Goal: Navigation & Orientation: Find specific page/section

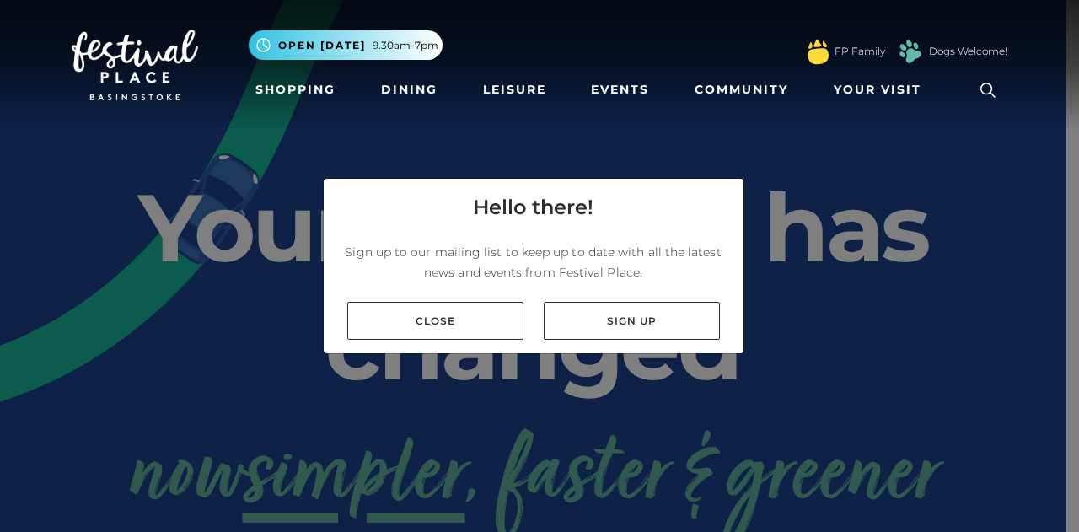
click at [223, 326] on div "Hello there! Sign up to our mailing list to keep up to date with all the latest…" at bounding box center [539, 266] width 1079 height 532
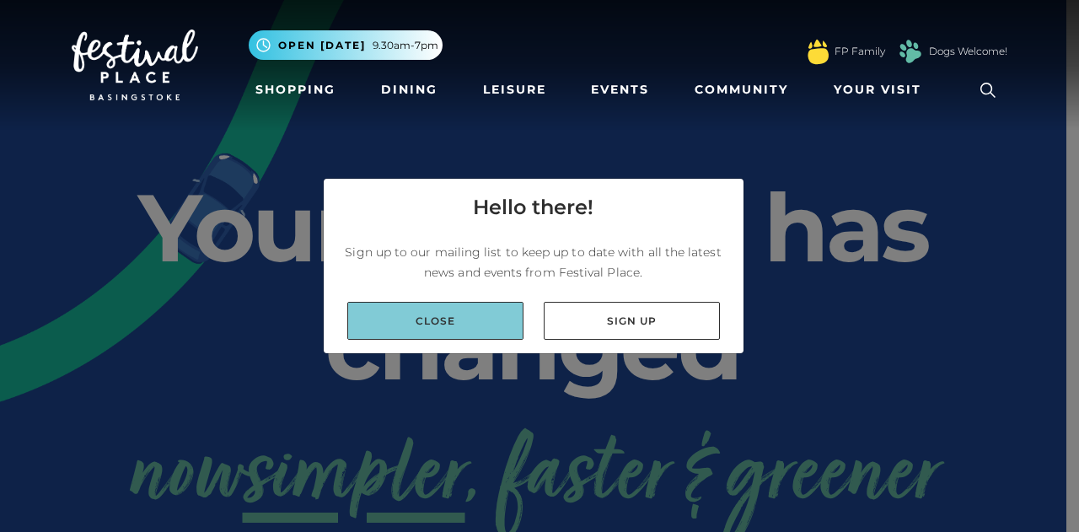
click at [466, 304] on link "Close" at bounding box center [435, 321] width 176 height 38
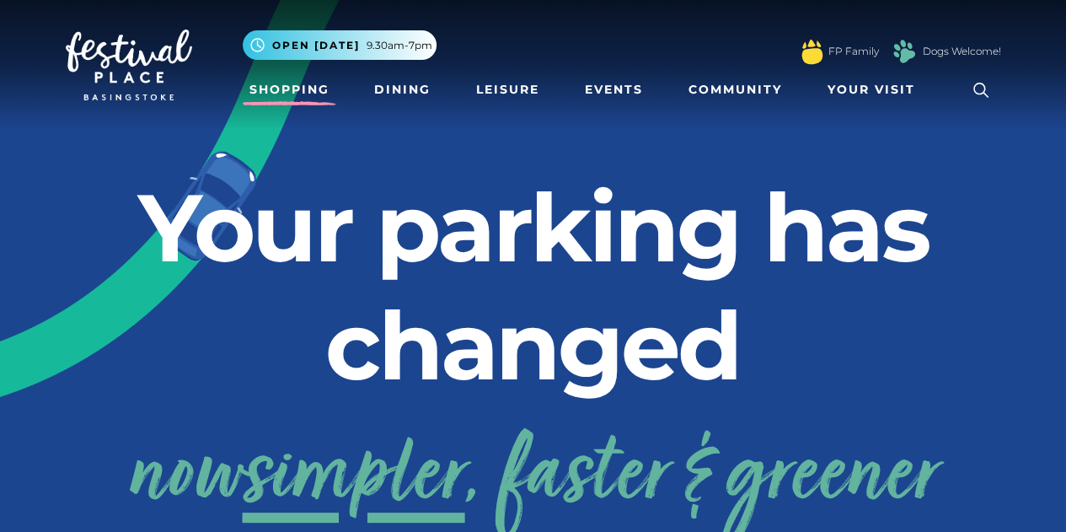
click at [314, 80] on link "Shopping" at bounding box center [290, 89] width 94 height 31
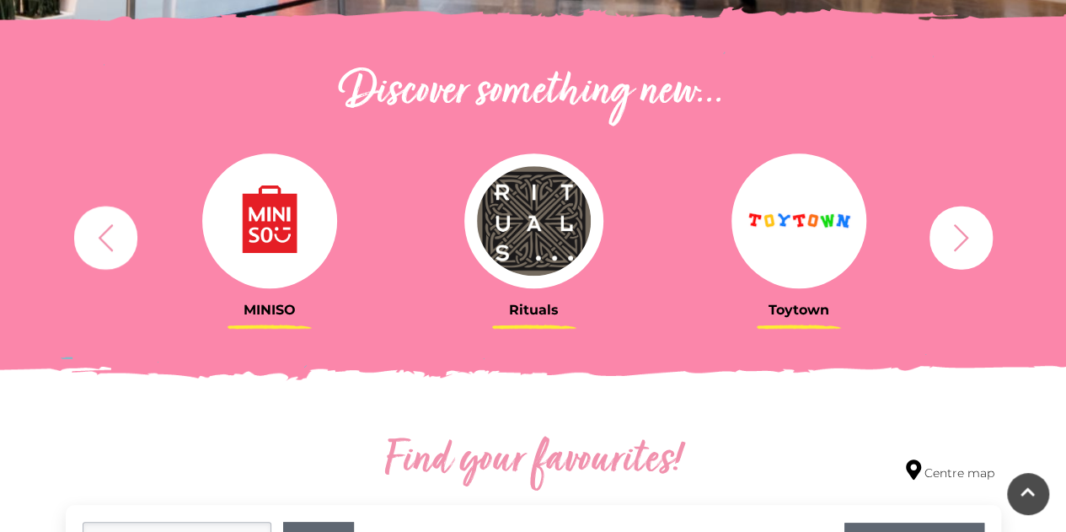
scroll to position [559, 0]
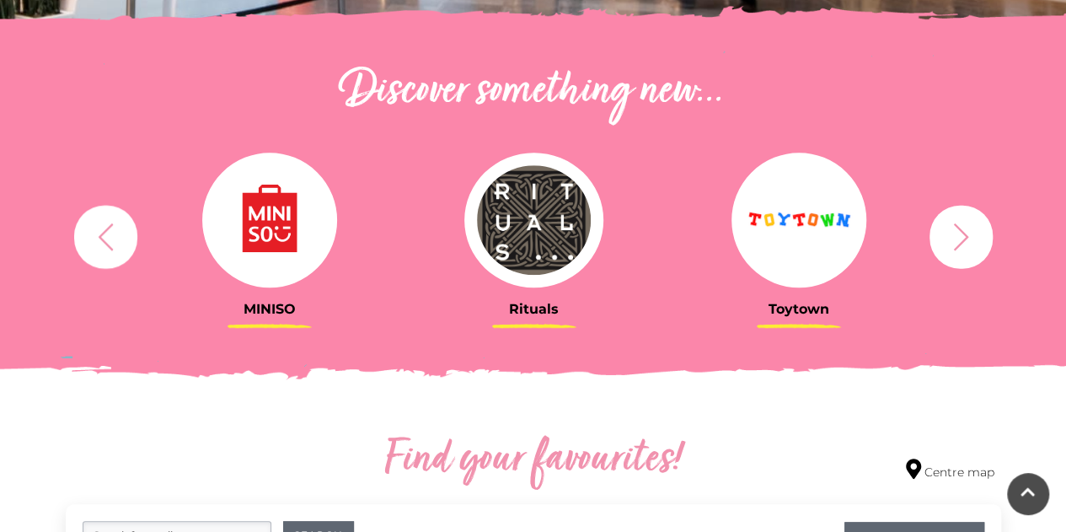
click at [966, 249] on icon "button" at bounding box center [961, 236] width 31 height 31
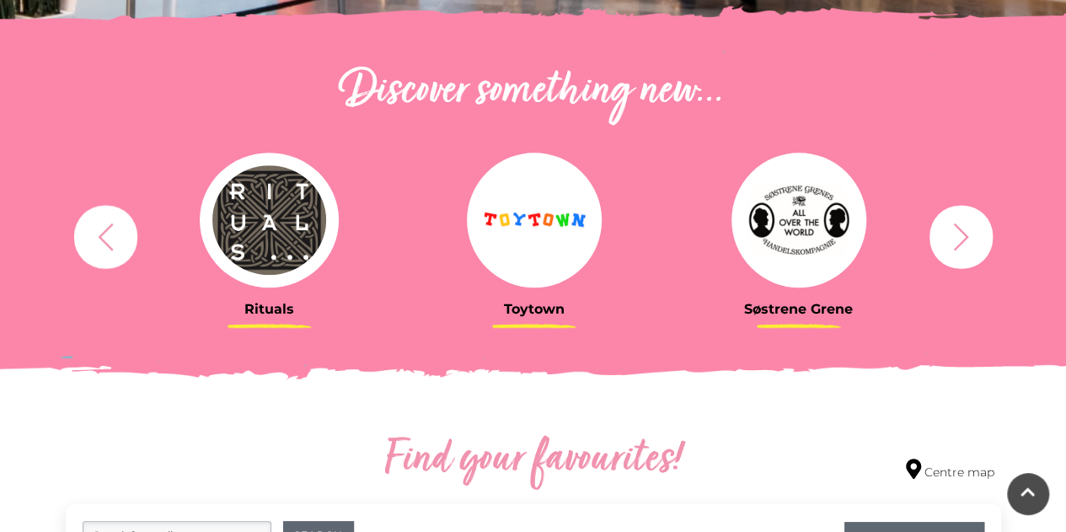
click at [966, 249] on icon "button" at bounding box center [961, 236] width 31 height 31
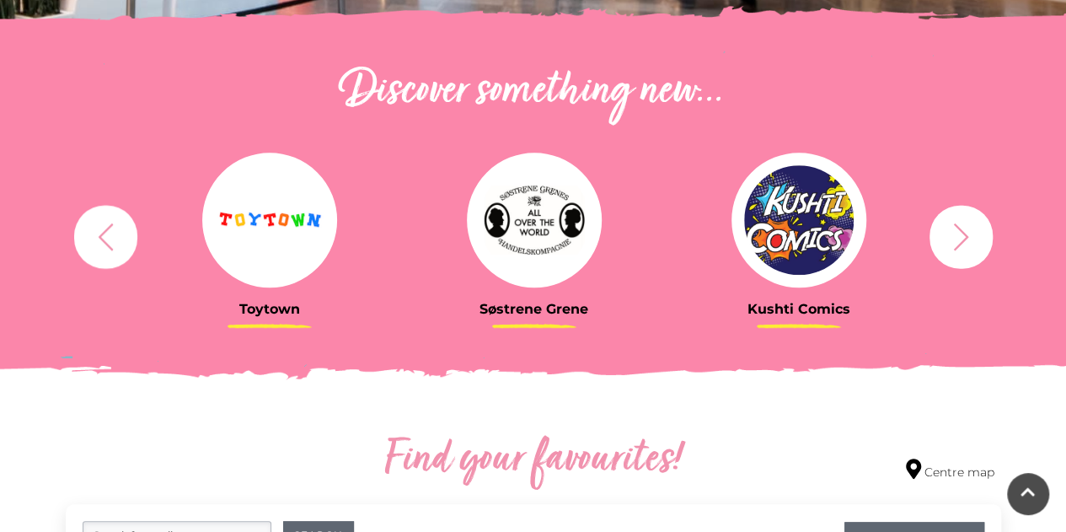
click at [966, 249] on icon "button" at bounding box center [961, 236] width 31 height 31
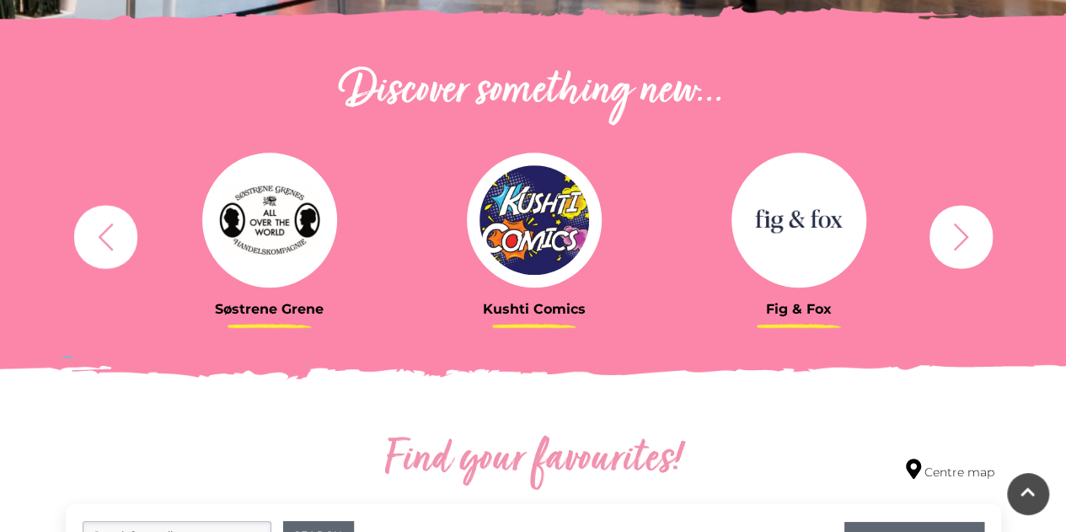
click at [962, 248] on icon "button" at bounding box center [961, 236] width 31 height 31
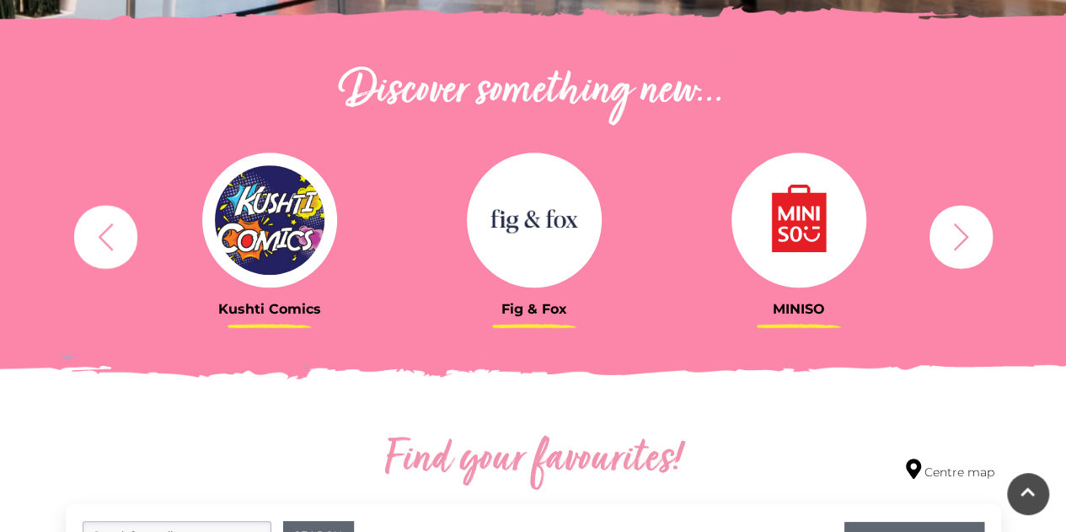
click at [962, 248] on icon "button" at bounding box center [961, 236] width 31 height 31
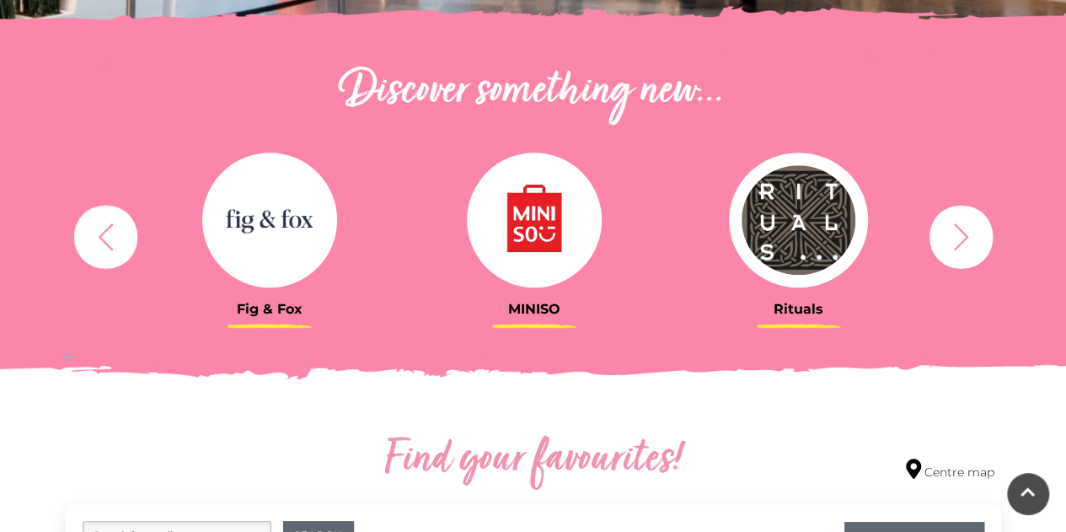
click at [962, 248] on icon "button" at bounding box center [961, 236] width 31 height 31
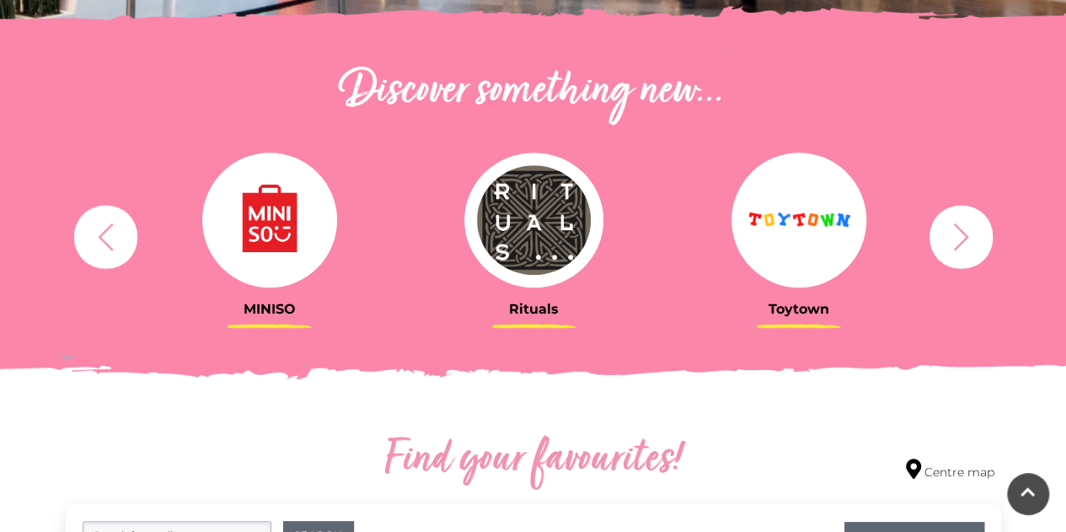
click at [962, 248] on icon "button" at bounding box center [961, 236] width 31 height 31
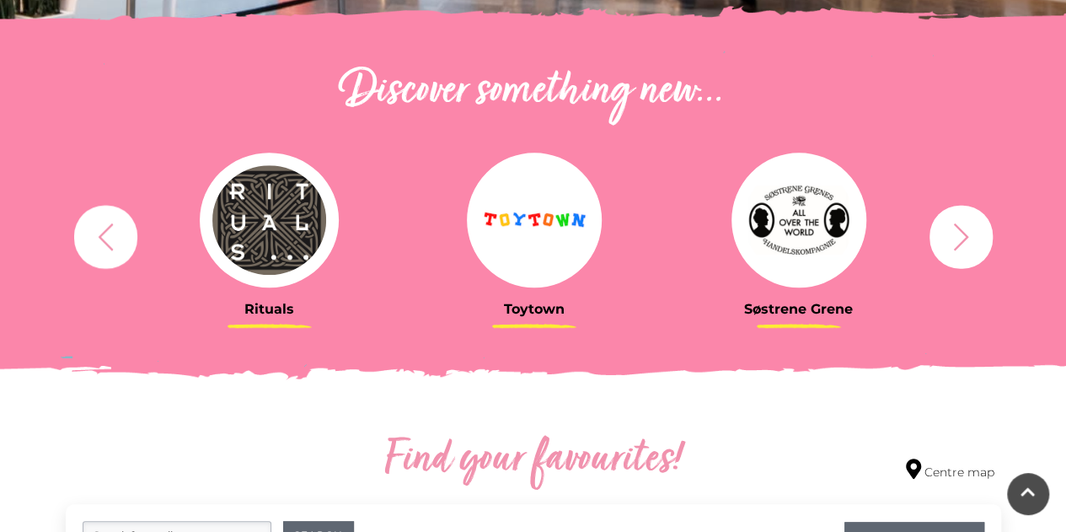
click at [962, 248] on icon "button" at bounding box center [961, 236] width 31 height 31
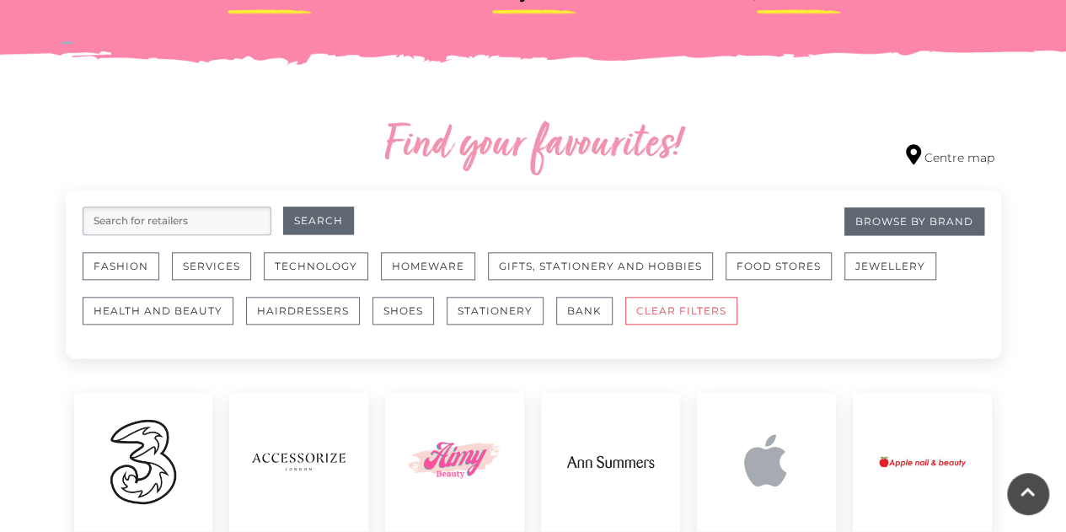
scroll to position [900, 0]
